Goal: Task Accomplishment & Management: Complete application form

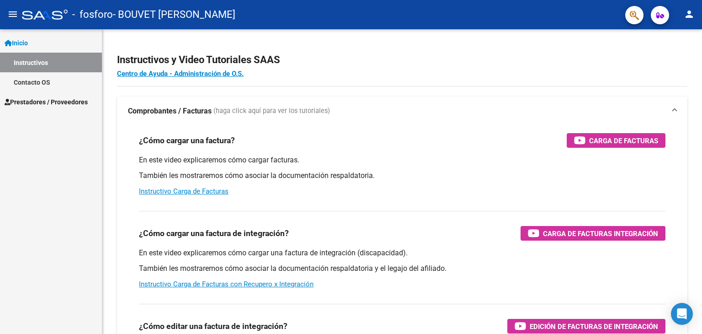
click at [29, 100] on span "Prestadores / Proveedores" at bounding box center [46, 102] width 83 height 10
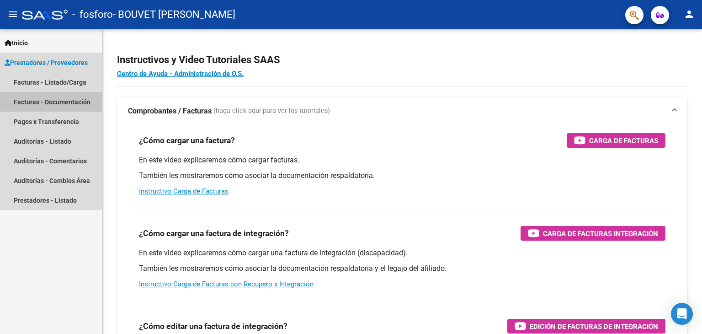
click at [57, 104] on link "Facturas - Documentación" at bounding box center [51, 102] width 102 height 20
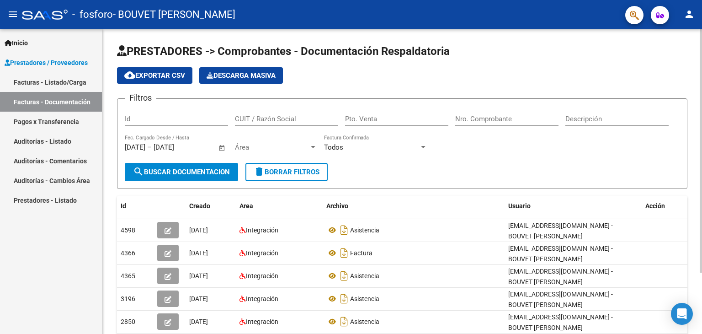
click at [269, 139] on div "Área Área" at bounding box center [276, 144] width 82 height 20
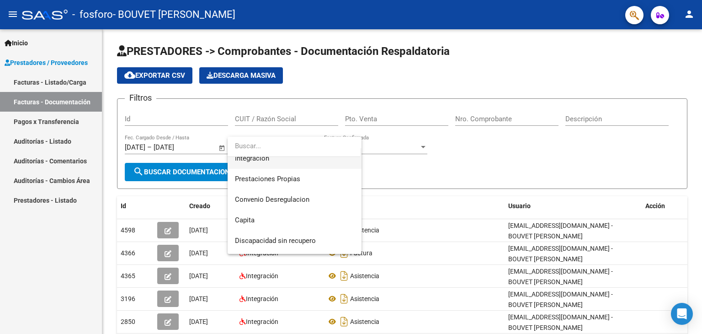
click at [293, 162] on span "Integración" at bounding box center [294, 158] width 119 height 21
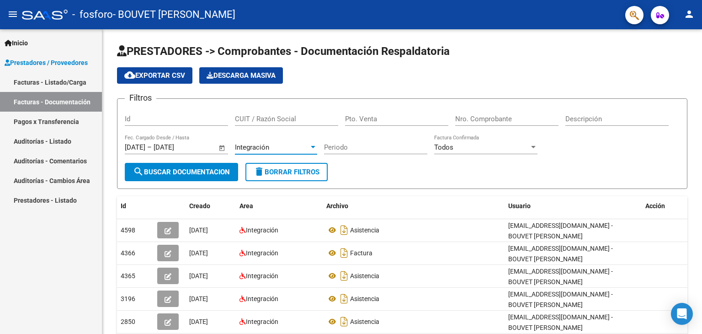
scroll to position [82, 0]
click at [215, 144] on span "Open calendar" at bounding box center [222, 148] width 22 height 22
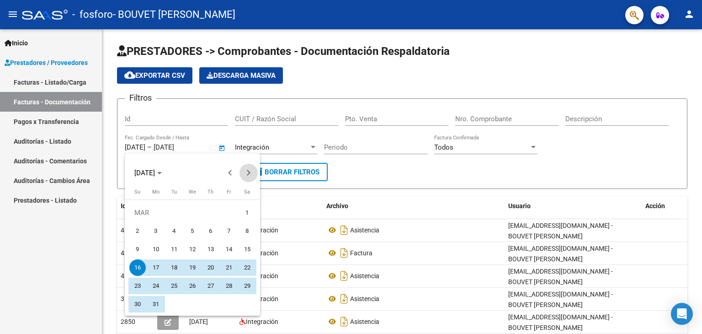
click at [251, 171] on span "Next month" at bounding box center [249, 173] width 18 height 18
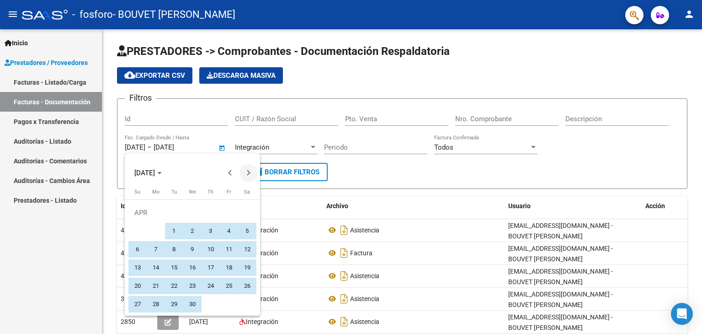
click at [251, 171] on span "Next month" at bounding box center [249, 173] width 18 height 18
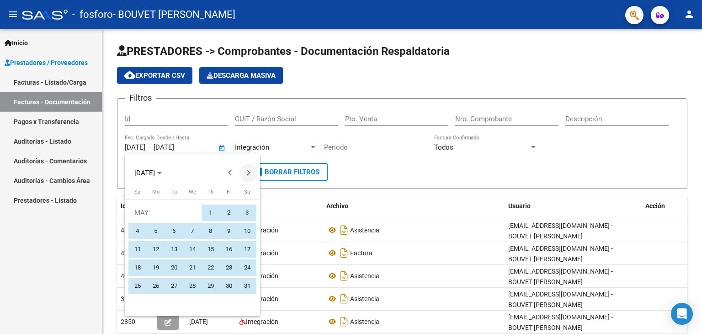
click at [248, 172] on button "Next month" at bounding box center [249, 173] width 18 height 18
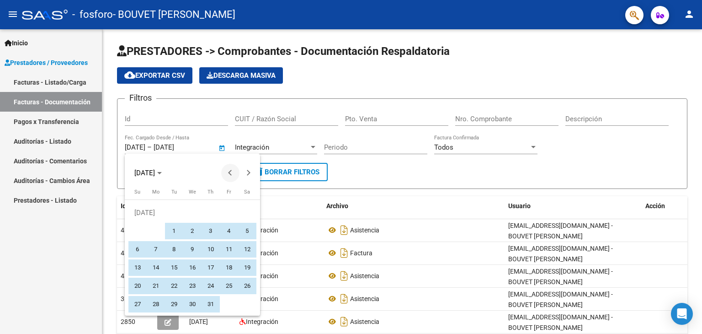
click at [235, 172] on span "Previous month" at bounding box center [230, 173] width 18 height 18
click at [154, 147] on div at bounding box center [351, 167] width 702 height 334
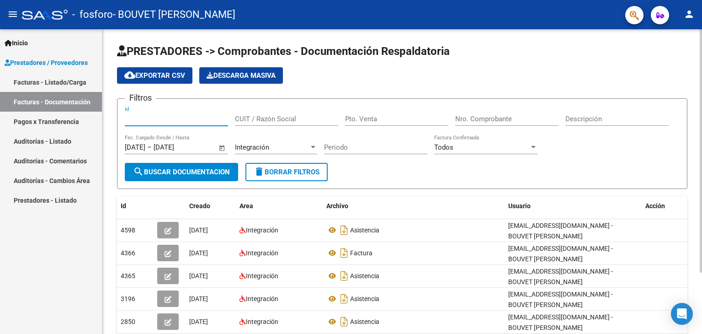
click at [193, 119] on input "Id" at bounding box center [176, 119] width 103 height 8
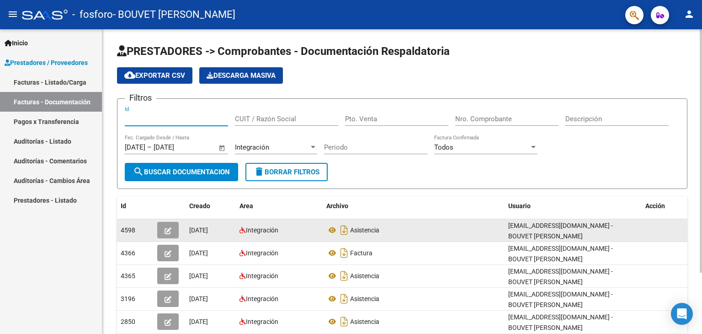
click at [161, 227] on button "button" at bounding box center [167, 230] width 21 height 16
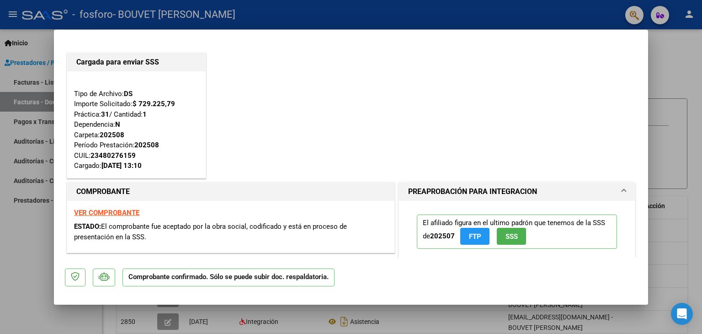
drag, startPoint x: 137, startPoint y: 154, endPoint x: 92, endPoint y: 155, distance: 45.3
click at [92, 155] on div "Tipo de Archivo: DS Importe Solicitado: $ 729.225,79 Práctica: 31 / Cantidad: 1…" at bounding box center [136, 124] width 125 height 93
click at [92, 155] on div "23480276159" at bounding box center [113, 155] width 45 height 11
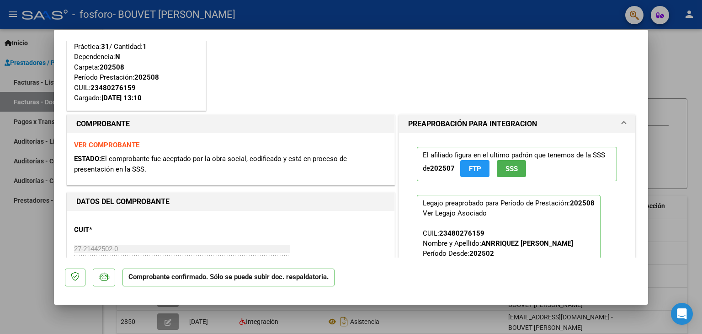
scroll to position [137, 0]
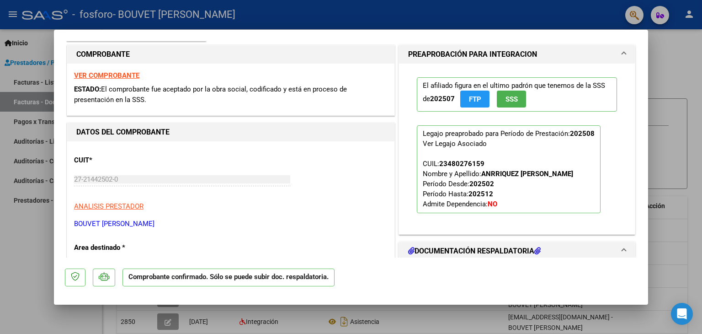
click at [97, 74] on strong "VER COMPROBANTE" at bounding box center [106, 75] width 65 height 8
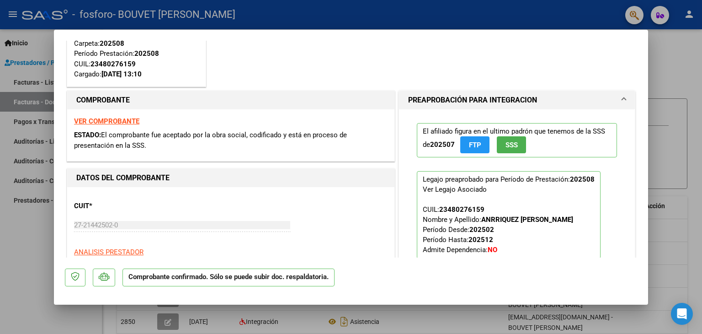
scroll to position [0, 0]
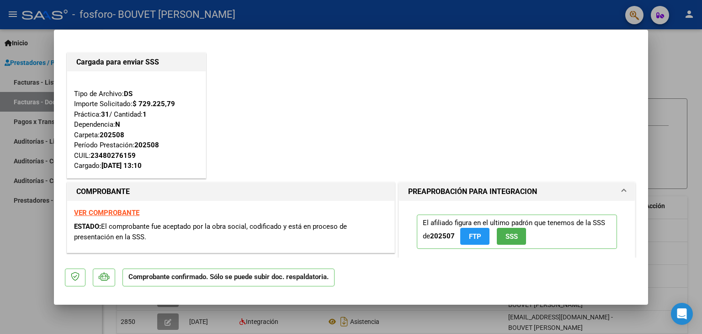
drag, startPoint x: 0, startPoint y: 268, endPoint x: 0, endPoint y: 263, distance: 5.0
click at [0, 267] on div at bounding box center [351, 167] width 702 height 334
type input "$ 0,00"
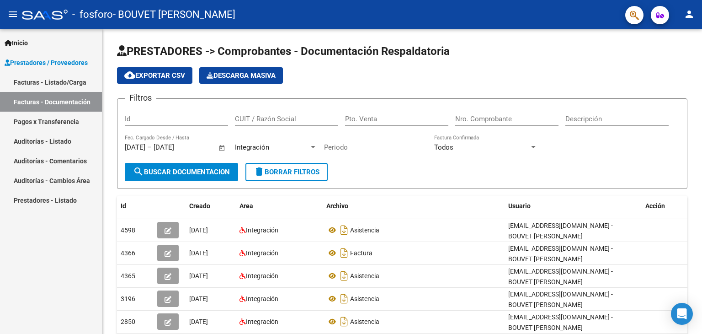
click at [62, 83] on link "Facturas - Listado/Carga" at bounding box center [51, 82] width 102 height 20
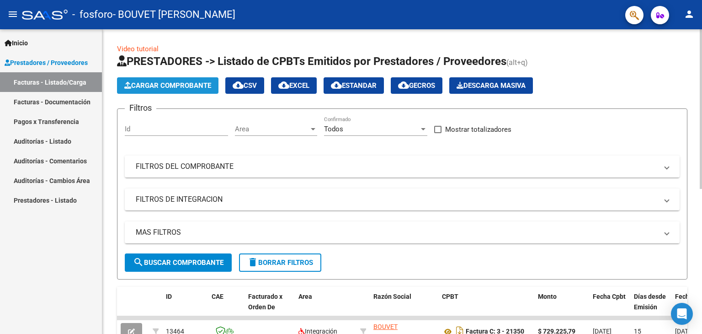
click at [137, 83] on span "Cargar Comprobante" at bounding box center [167, 85] width 87 height 8
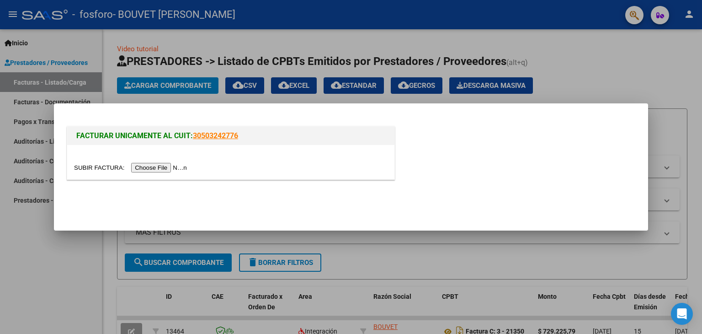
click at [148, 165] on input "file" at bounding box center [132, 168] width 116 height 10
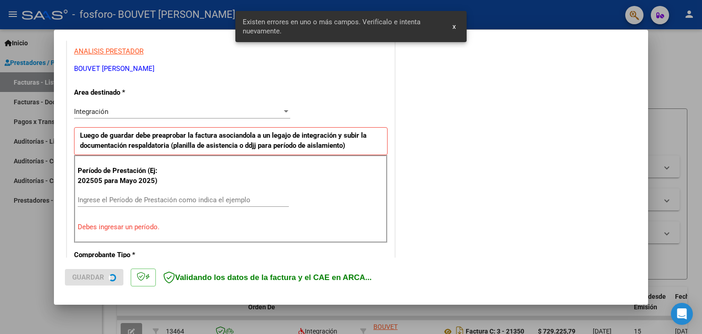
scroll to position [192, 0]
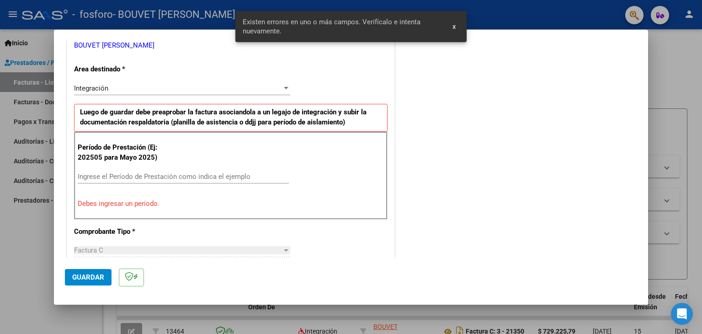
click at [131, 172] on input "Ingrese el Período de Prestación como indica el ejemplo" at bounding box center [183, 176] width 211 height 8
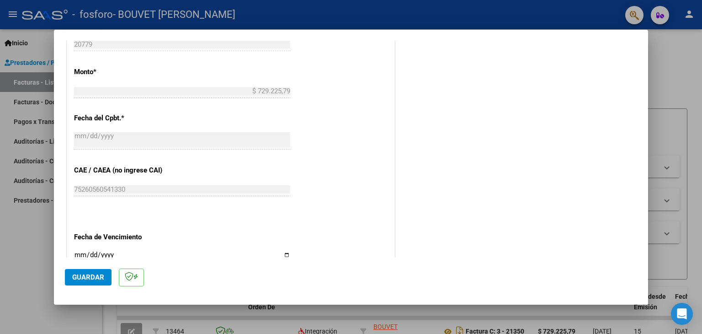
scroll to position [586, 0]
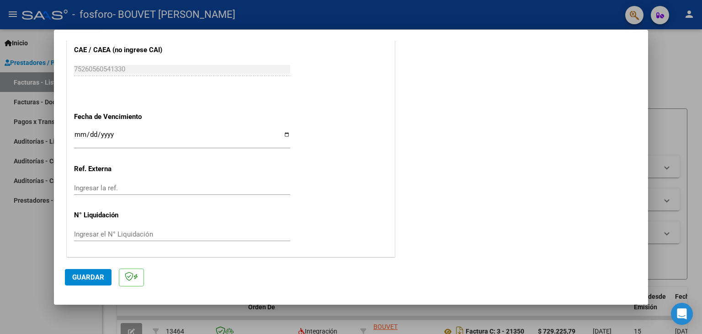
type input "202506"
click at [281, 132] on input "Ingresar la fecha" at bounding box center [182, 138] width 216 height 15
type input "[DATE]"
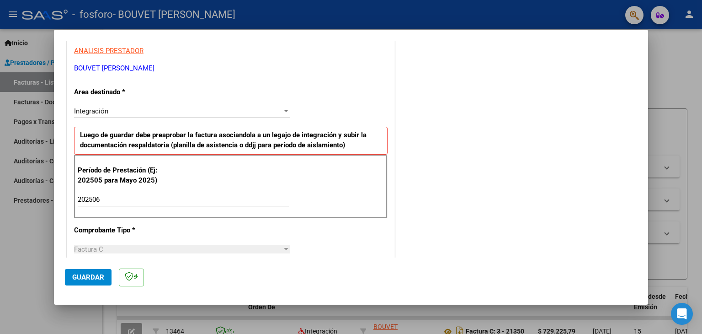
scroll to position [0, 0]
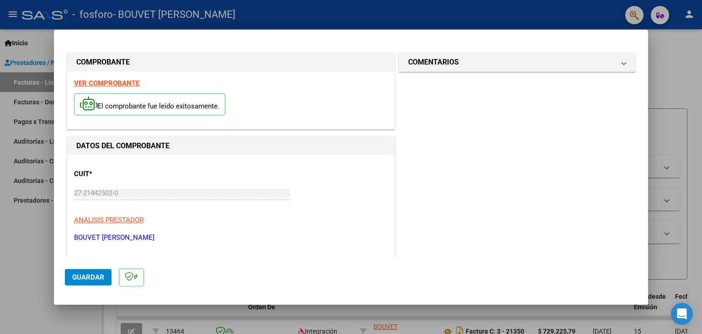
click at [93, 278] on span "Guardar" at bounding box center [88, 277] width 32 height 8
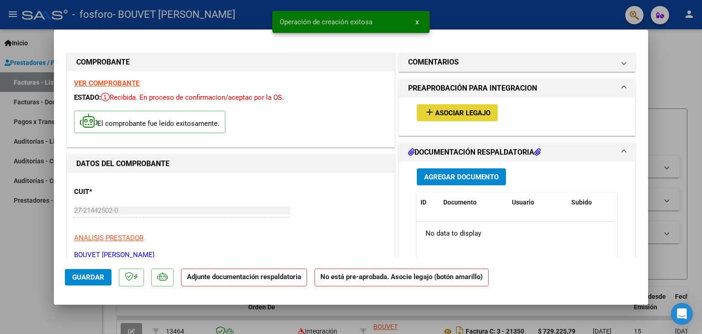
click at [446, 114] on span "Asociar Legajo" at bounding box center [462, 113] width 55 height 8
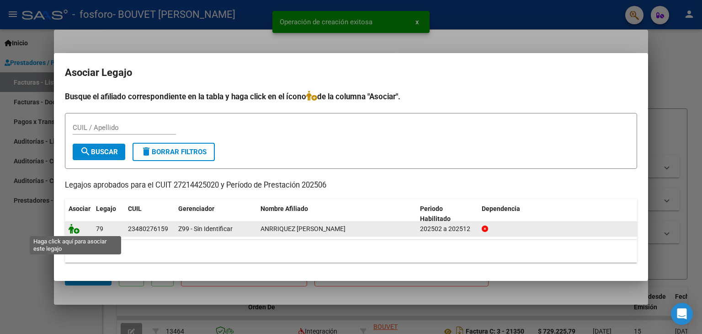
click at [71, 224] on icon at bounding box center [74, 229] width 11 height 10
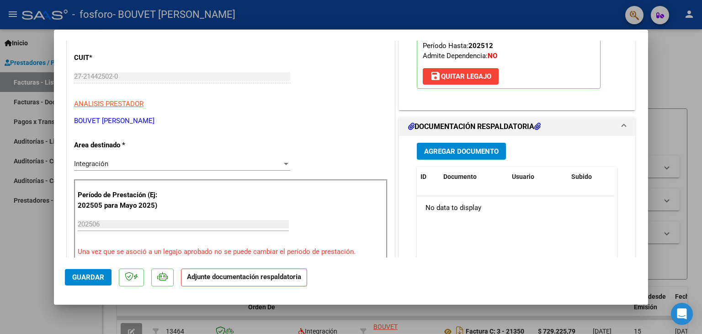
scroll to position [137, 0]
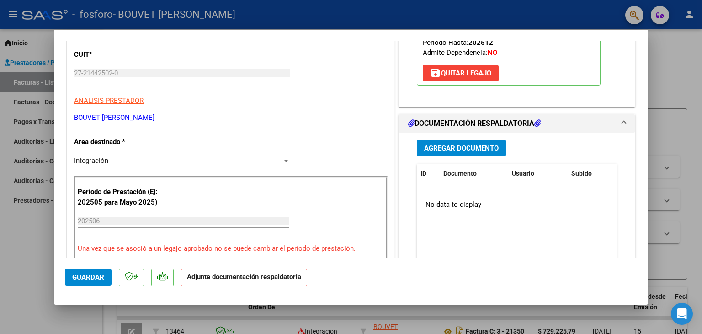
click at [442, 148] on span "Agregar Documento" at bounding box center [461, 148] width 75 height 8
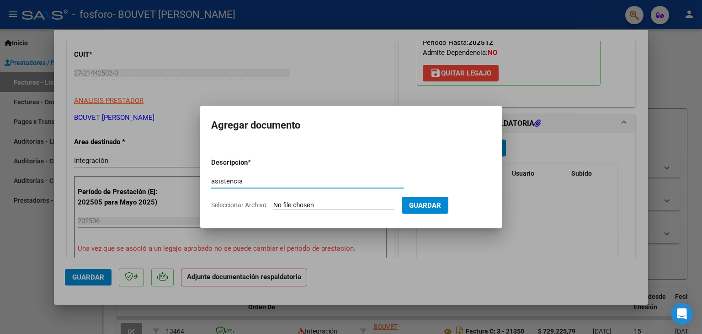
type input "asistencia"
click at [283, 204] on input "Seleccionar Archivo" at bounding box center [333, 205] width 121 height 9
type input "C:\fakepath\Anrriquez [DATE].pdf"
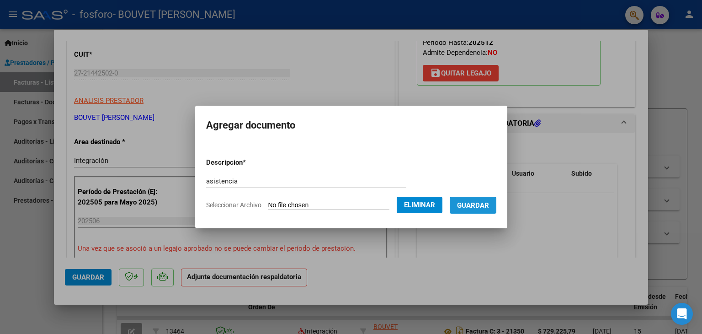
click at [468, 207] on span "Guardar" at bounding box center [473, 205] width 32 height 8
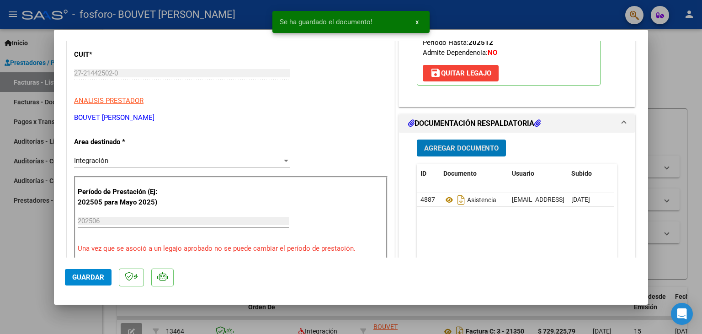
click at [679, 68] on div at bounding box center [351, 167] width 702 height 334
type input "$ 0,00"
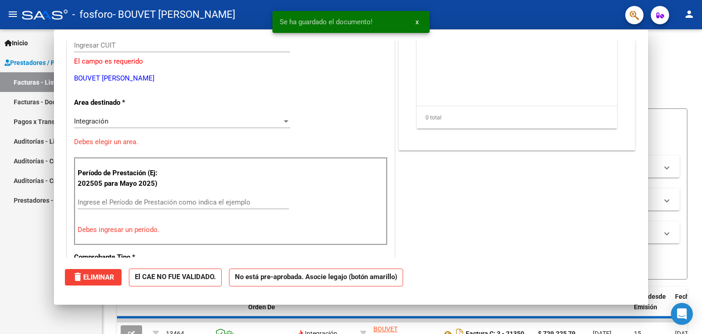
scroll to position [109, 0]
